Goal: Task Accomplishment & Management: Complete application form

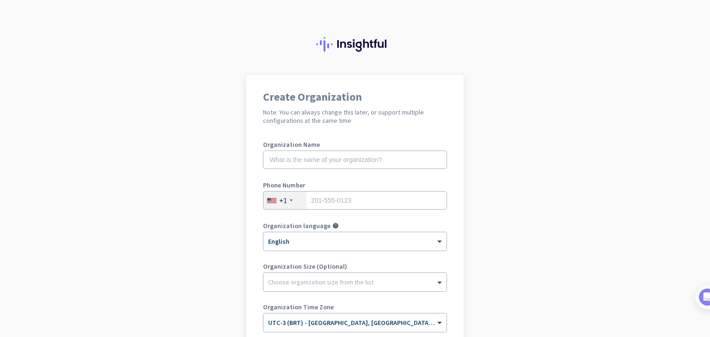
scroll to position [59, 0]
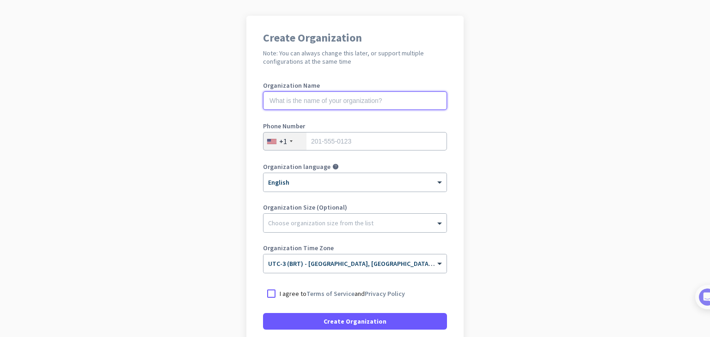
click at [326, 99] on input "text" at bounding box center [355, 100] width 184 height 18
type input "[DEMOGRAPHIC_DATA]"
click at [279, 139] on div "+1" at bounding box center [283, 141] width 8 height 9
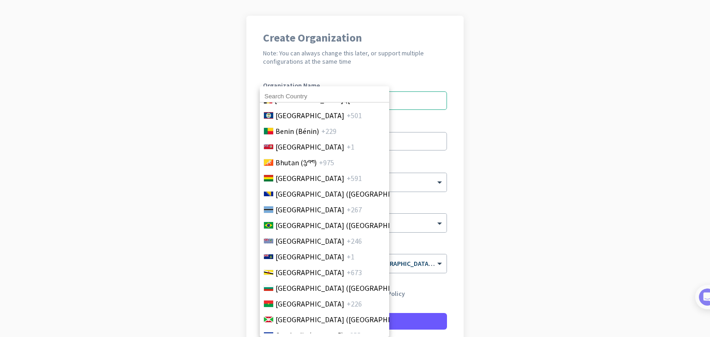
scroll to position [420, 0]
click at [292, 223] on span "[GEOGRAPHIC_DATA] ([GEOGRAPHIC_DATA])" at bounding box center [347, 224] width 144 height 11
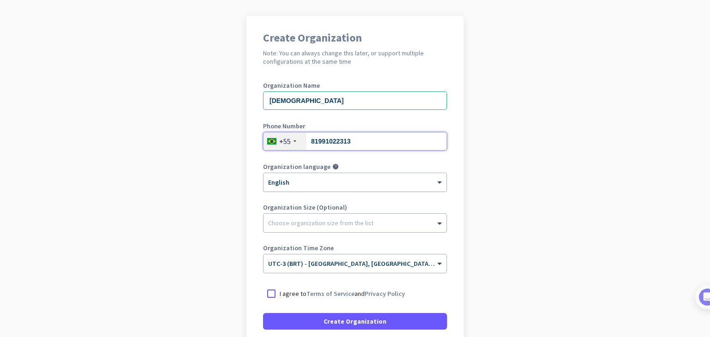
type input "81991022313"
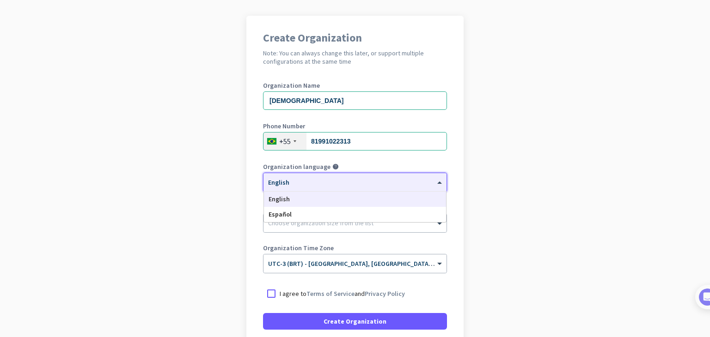
click at [279, 189] on div "× English" at bounding box center [354, 182] width 183 height 18
click at [215, 201] on app-onboarding-organization "Create Organization Note: You can always change this later, or support multiple…" at bounding box center [355, 216] width 710 height 400
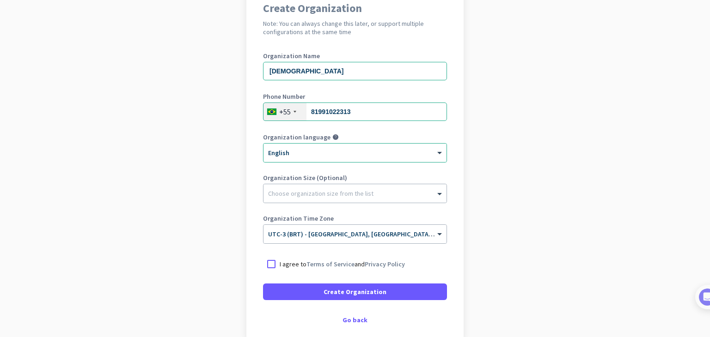
scroll to position [138, 0]
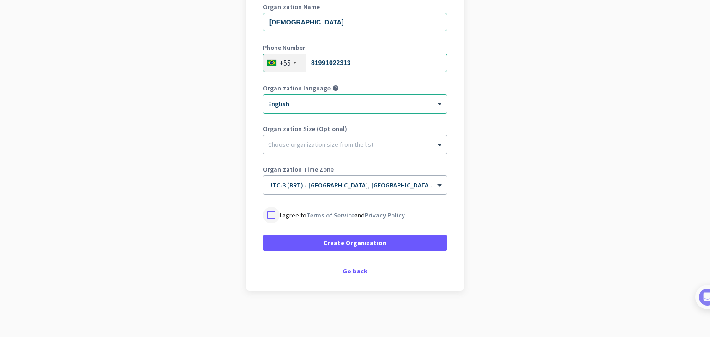
click at [268, 214] on div at bounding box center [271, 215] width 17 height 17
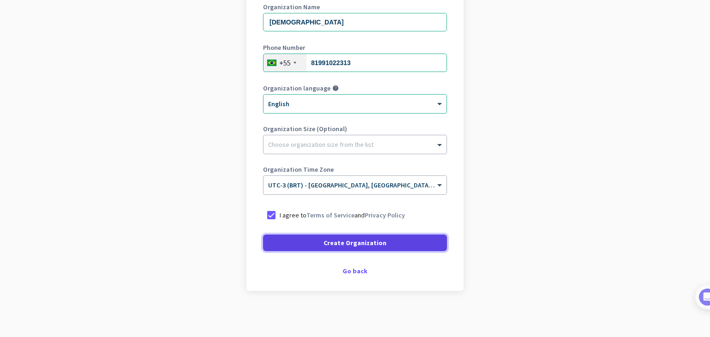
click at [340, 243] on span "Create Organization" at bounding box center [354, 242] width 63 height 9
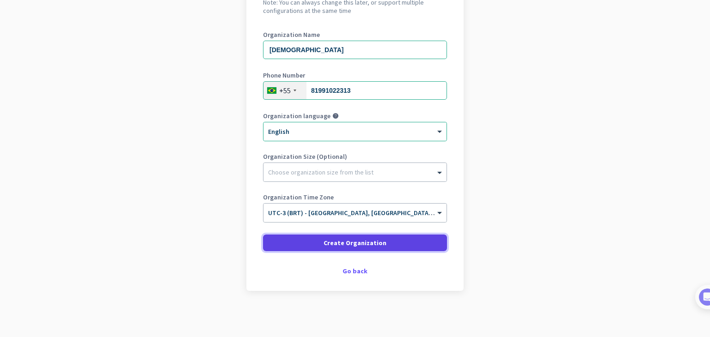
scroll to position [110, 0]
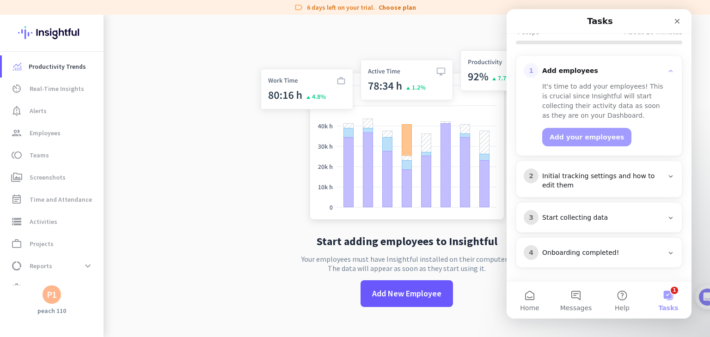
scroll to position [103, 0]
click at [669, 23] on div "Close" at bounding box center [677, 21] width 17 height 17
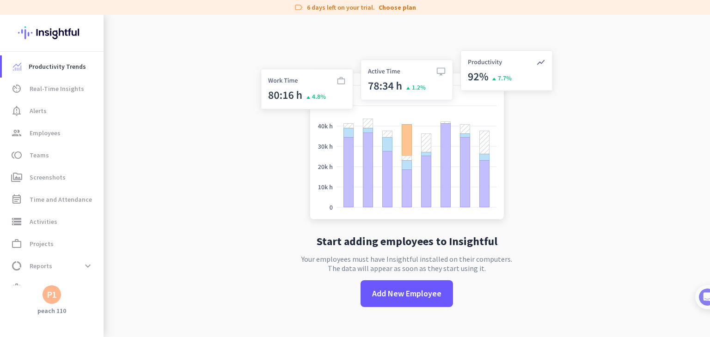
scroll to position [0, 0]
